Goal: Find specific page/section: Find specific page/section

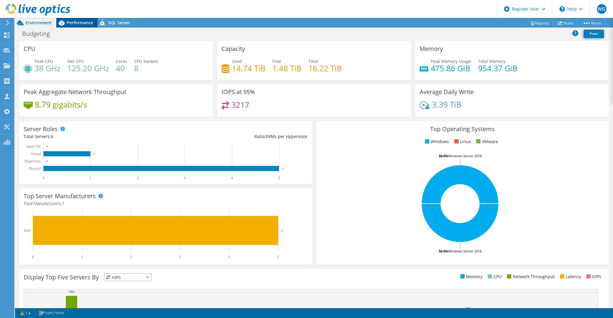
click at [80, 22] on span "Performance" at bounding box center [80, 23] width 26 height 6
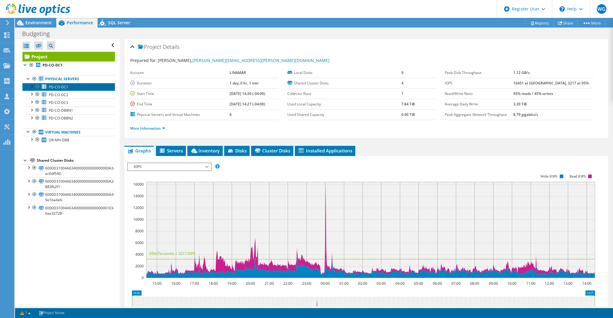
click at [65, 86] on span "PD-CO-DC1" at bounding box center [58, 86] width 19 height 5
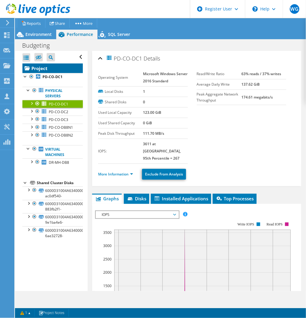
click at [40, 66] on link "Project" at bounding box center [52, 68] width 60 height 10
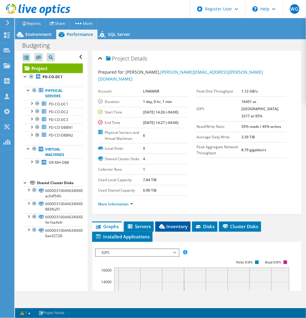
click at [172, 223] on span "Inventory" at bounding box center [172, 226] width 29 height 6
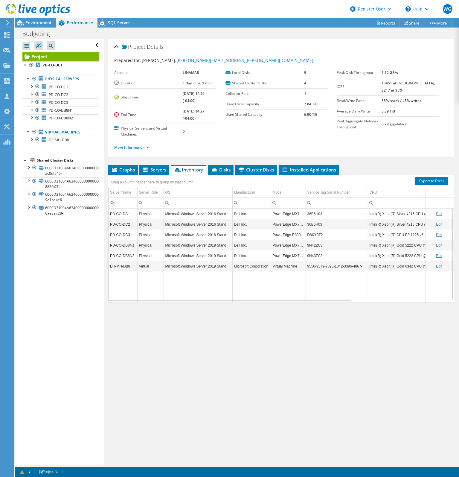
drag, startPoint x: 293, startPoint y: 1, endPoint x: 291, endPoint y: 314, distance: 312.1
click at [291, 314] on div "Project Details Prepared for: [PERSON_NAME], [PERSON_NAME][EMAIL_ADDRESS][PERSO…" at bounding box center [281, 252] width 355 height 426
